Goal: Information Seeking & Learning: Learn about a topic

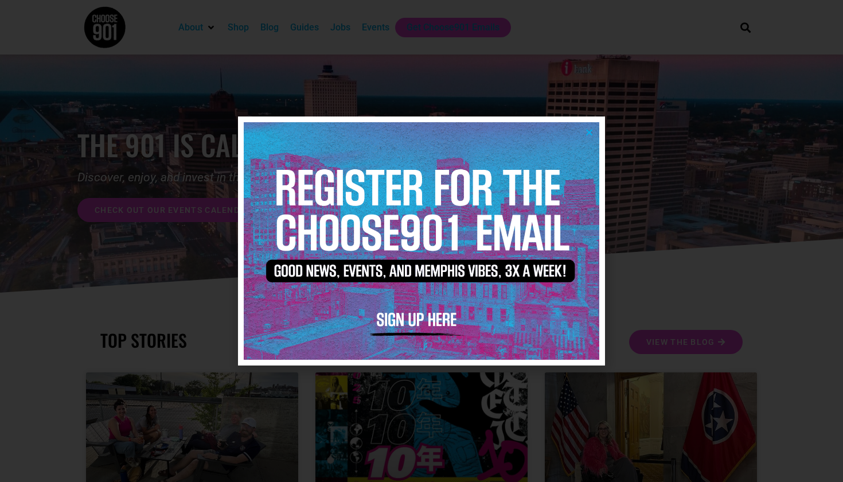
click at [591, 135] on icon "Close" at bounding box center [589, 132] width 9 height 9
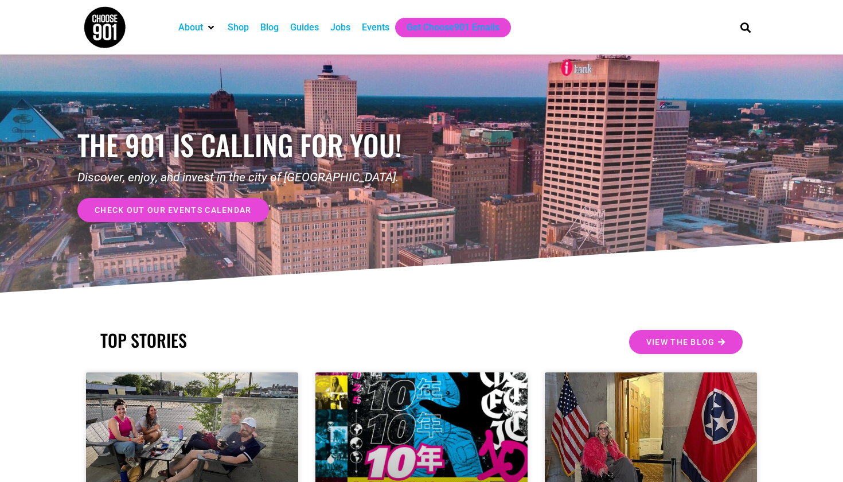
click at [390, 25] on div "Events" at bounding box center [376, 28] width 28 height 14
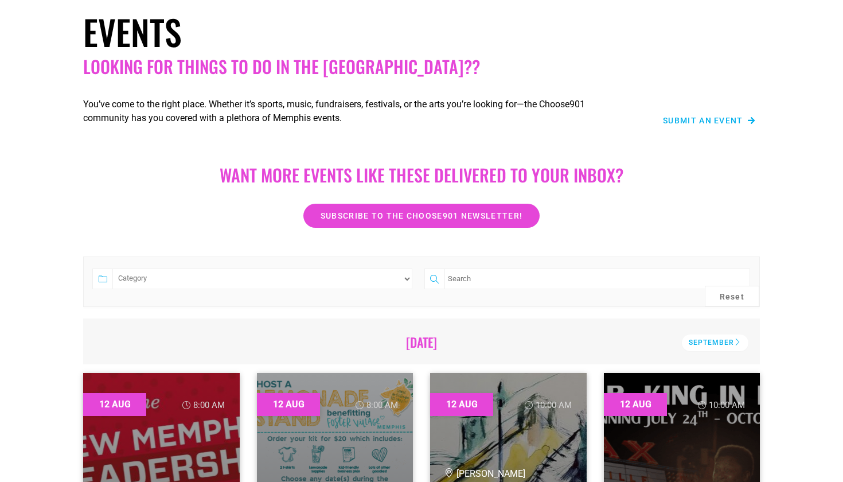
scroll to position [68, 0]
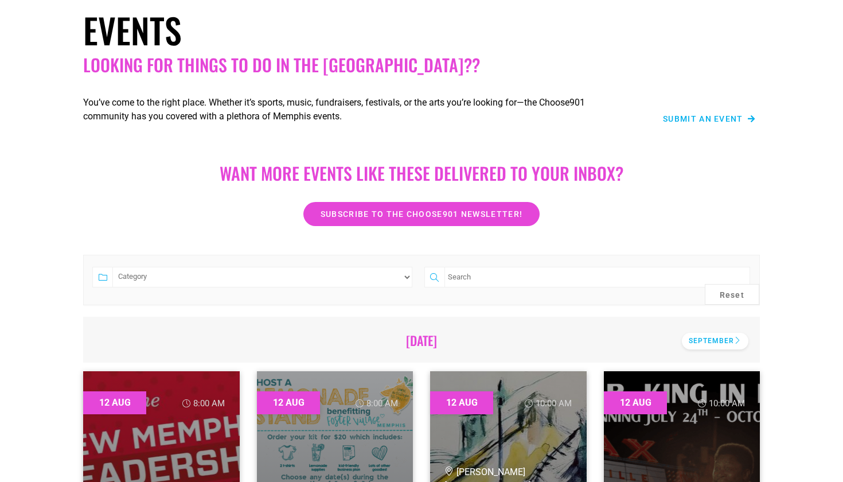
click at [737, 336] on div "September" at bounding box center [715, 341] width 67 height 17
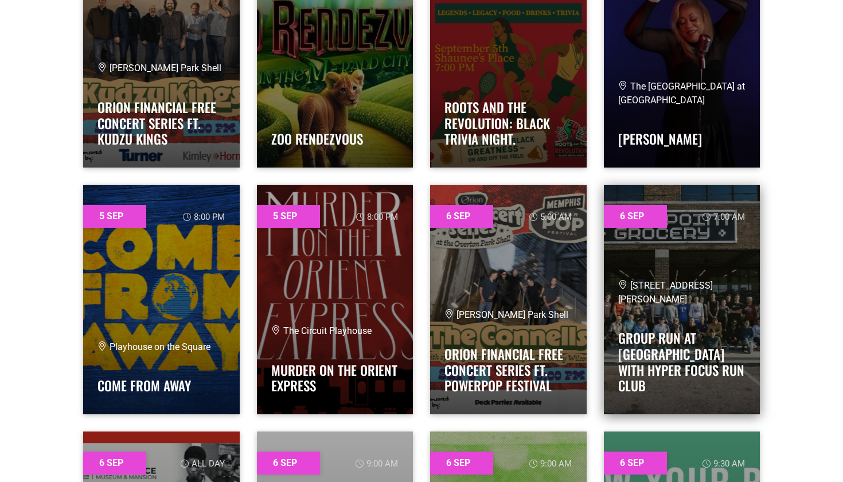
scroll to position [3956, 0]
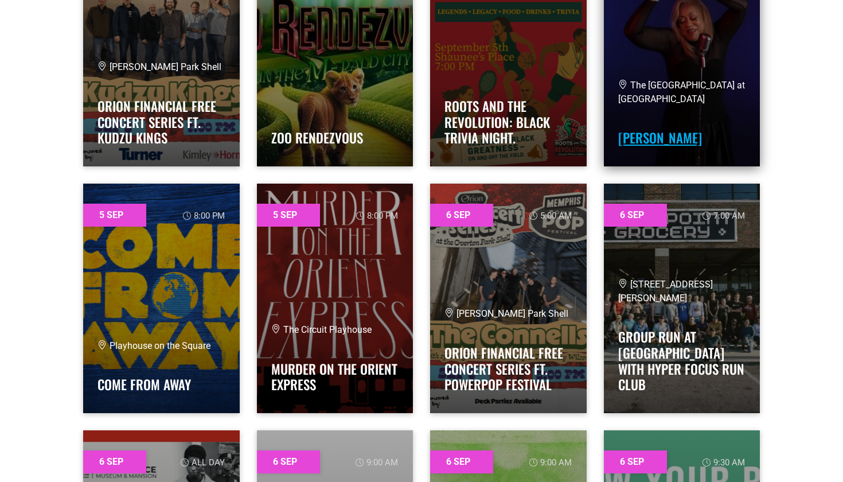
click at [680, 138] on link "[PERSON_NAME]" at bounding box center [660, 138] width 84 height 20
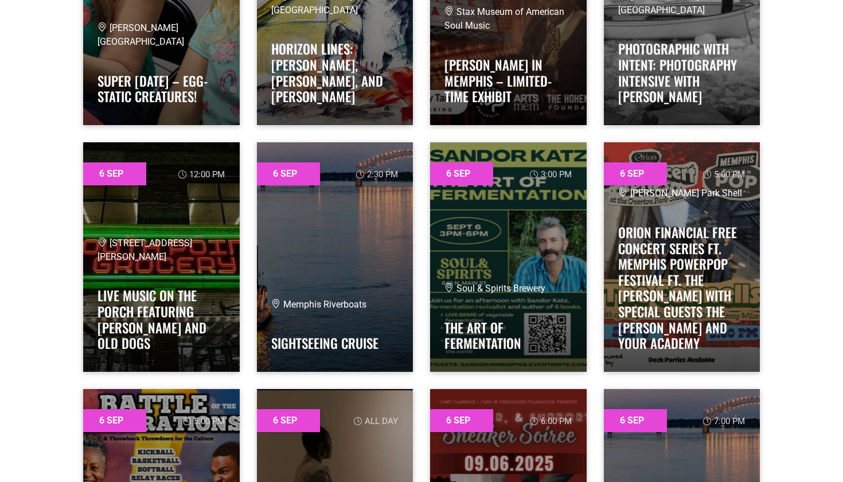
scroll to position [4739, 0]
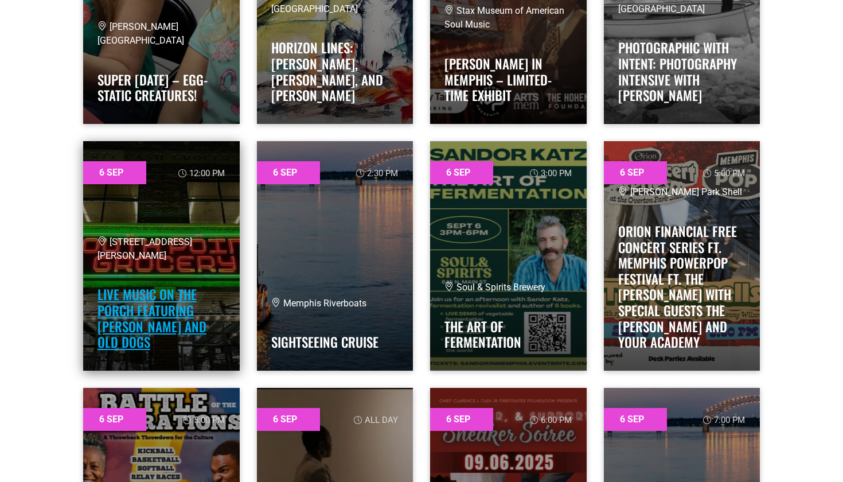
click at [160, 309] on link "Live Music on the Porch featuring [PERSON_NAME] and Old Dogs" at bounding box center [152, 318] width 109 height 67
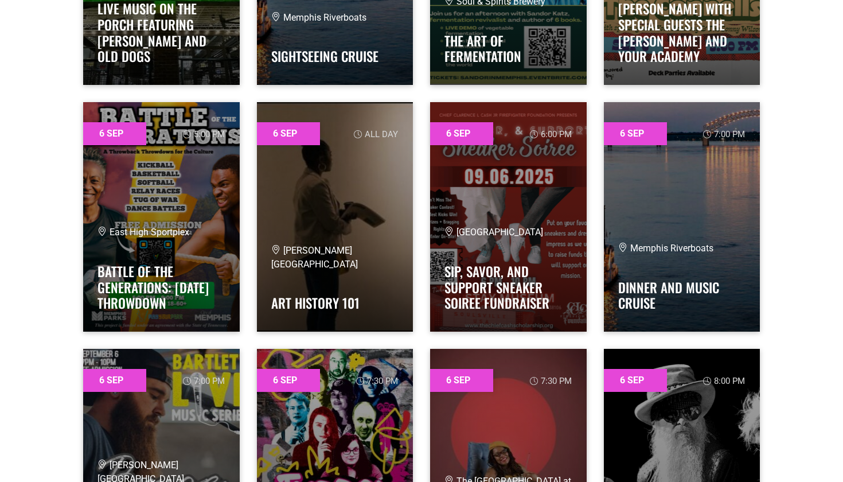
scroll to position [5031, 0]
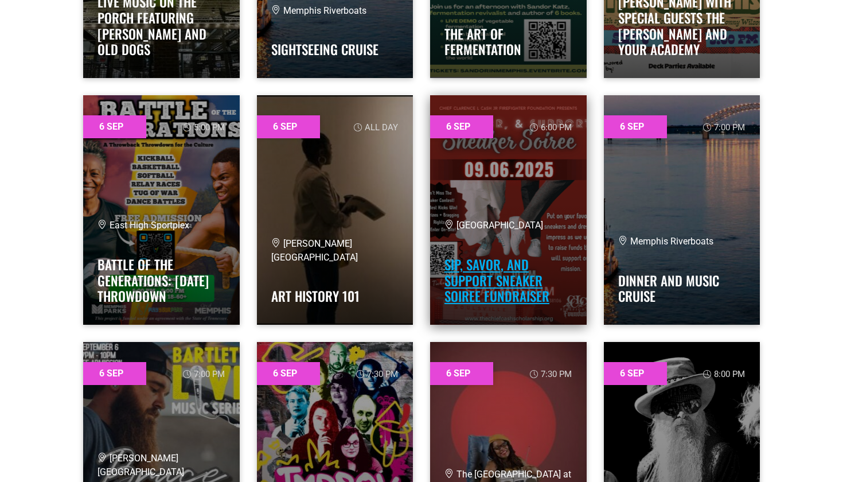
click at [485, 284] on link "Sip, Savor, and Support Sneaker Soiree Fundraiser" at bounding box center [497, 280] width 105 height 51
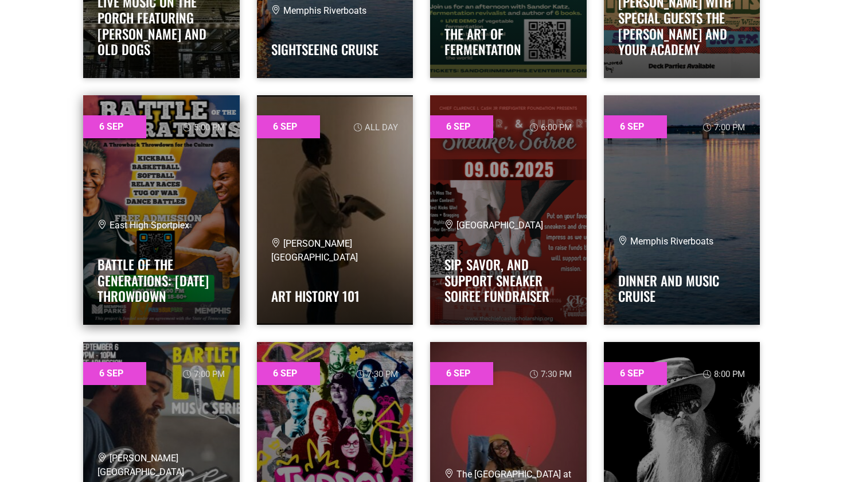
click at [201, 269] on h4 "Battle of the Generations: [DATE] Throwdown" at bounding box center [162, 277] width 128 height 55
click at [138, 271] on link "Battle of the Generations: [DATE] Throwdown" at bounding box center [153, 280] width 111 height 51
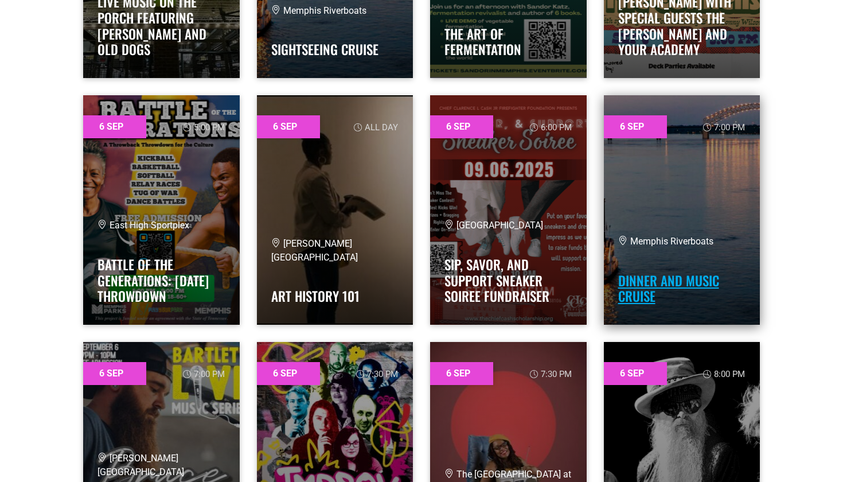
click at [694, 289] on link "Dinner and Music Cruise" at bounding box center [668, 289] width 101 height 36
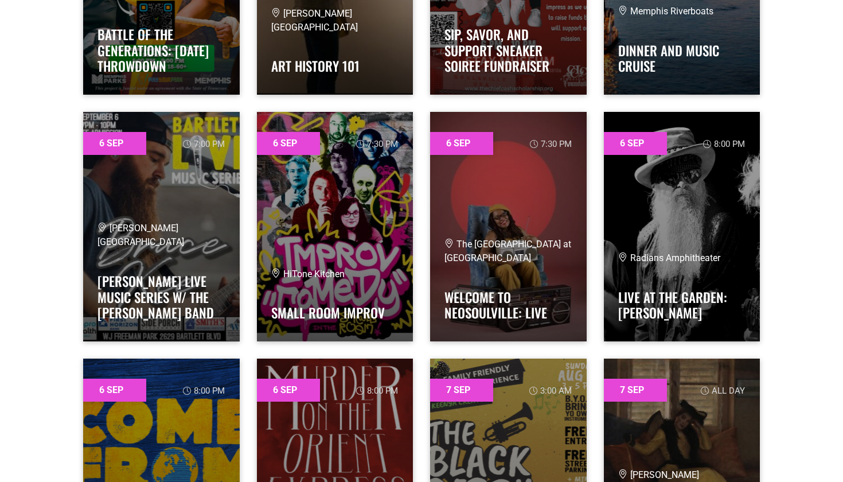
scroll to position [5266, 0]
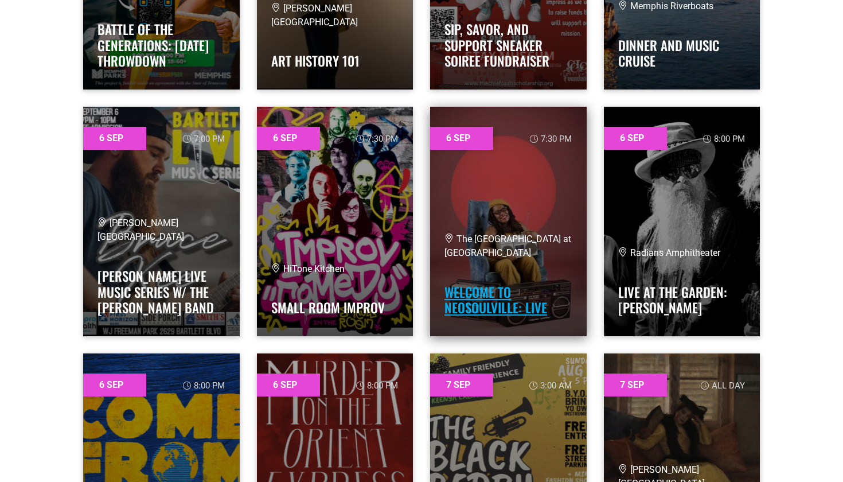
click at [509, 297] on link "Welcome to Neosoulville: LIVE" at bounding box center [496, 300] width 103 height 36
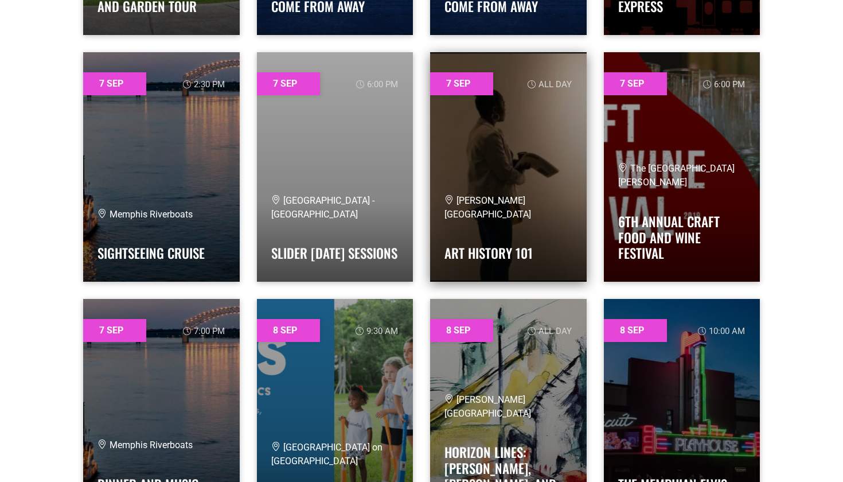
scroll to position [6315, 0]
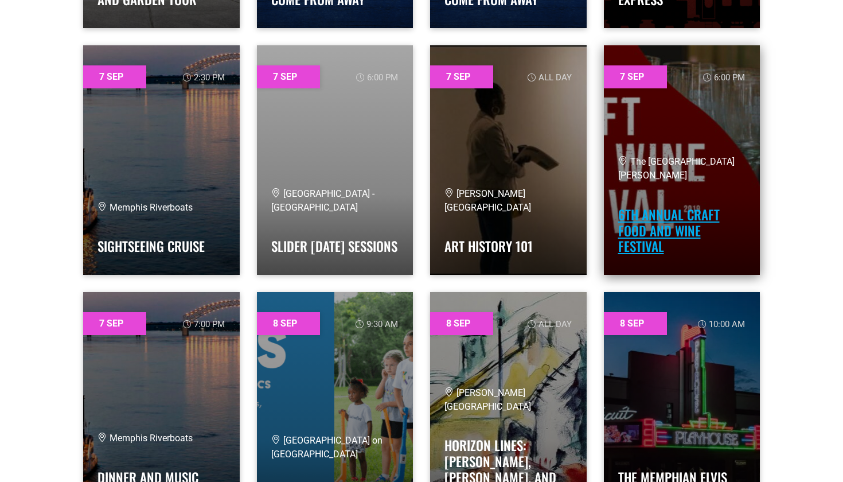
click at [645, 225] on link "6th Annual Craft Food and Wine Festival" at bounding box center [669, 230] width 102 height 51
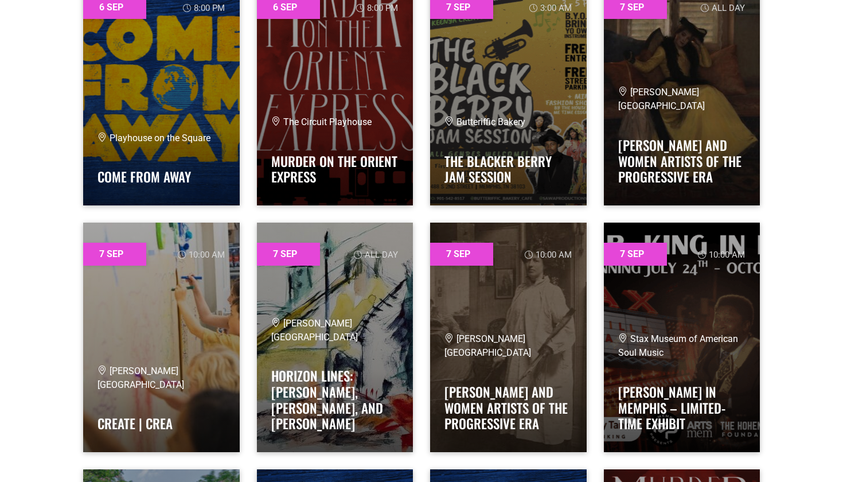
scroll to position [5642, 0]
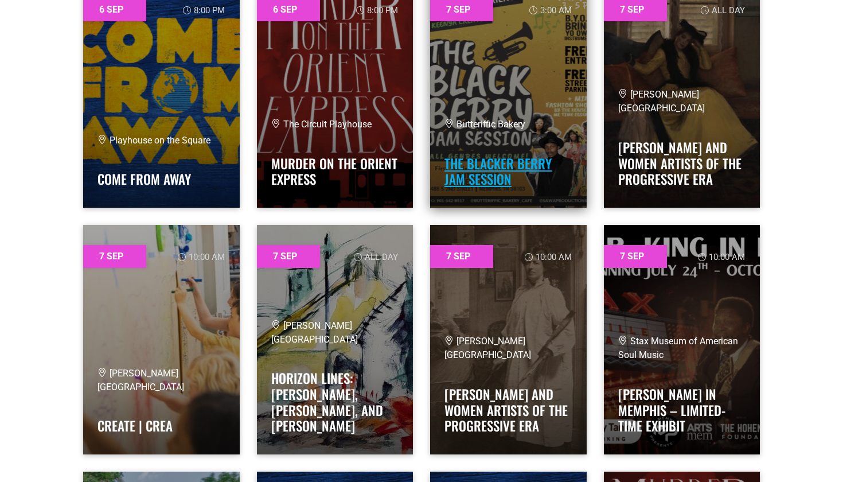
click at [495, 162] on link "The Blacker Berry Jam Session" at bounding box center [498, 172] width 107 height 36
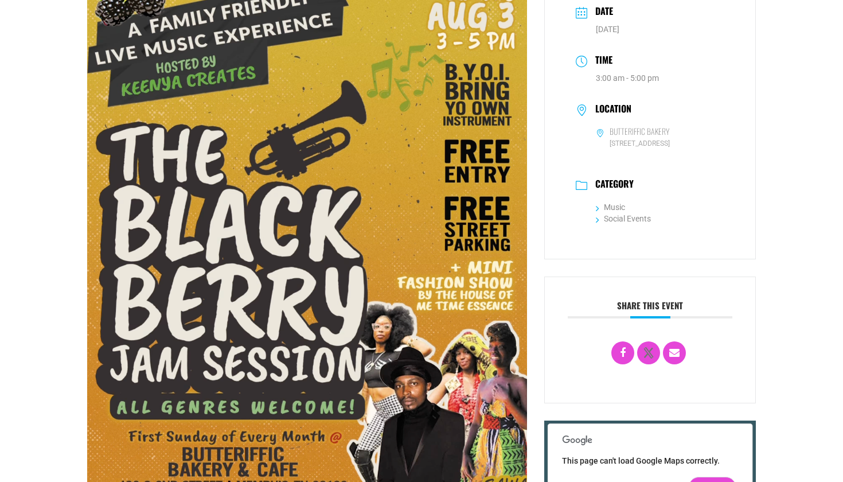
scroll to position [98, 0]
